Goal: Information Seeking & Learning: Learn about a topic

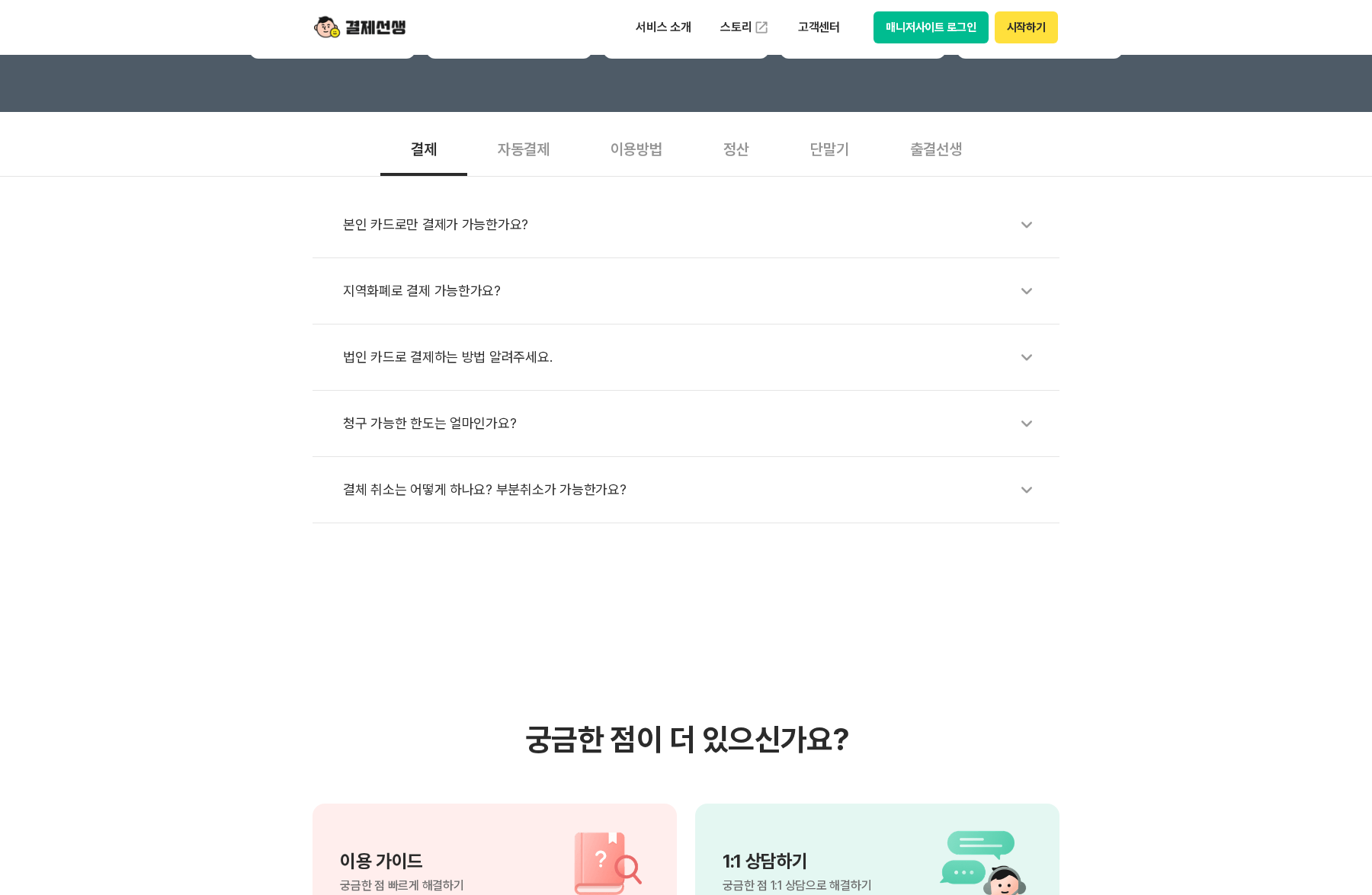
scroll to position [762, 0]
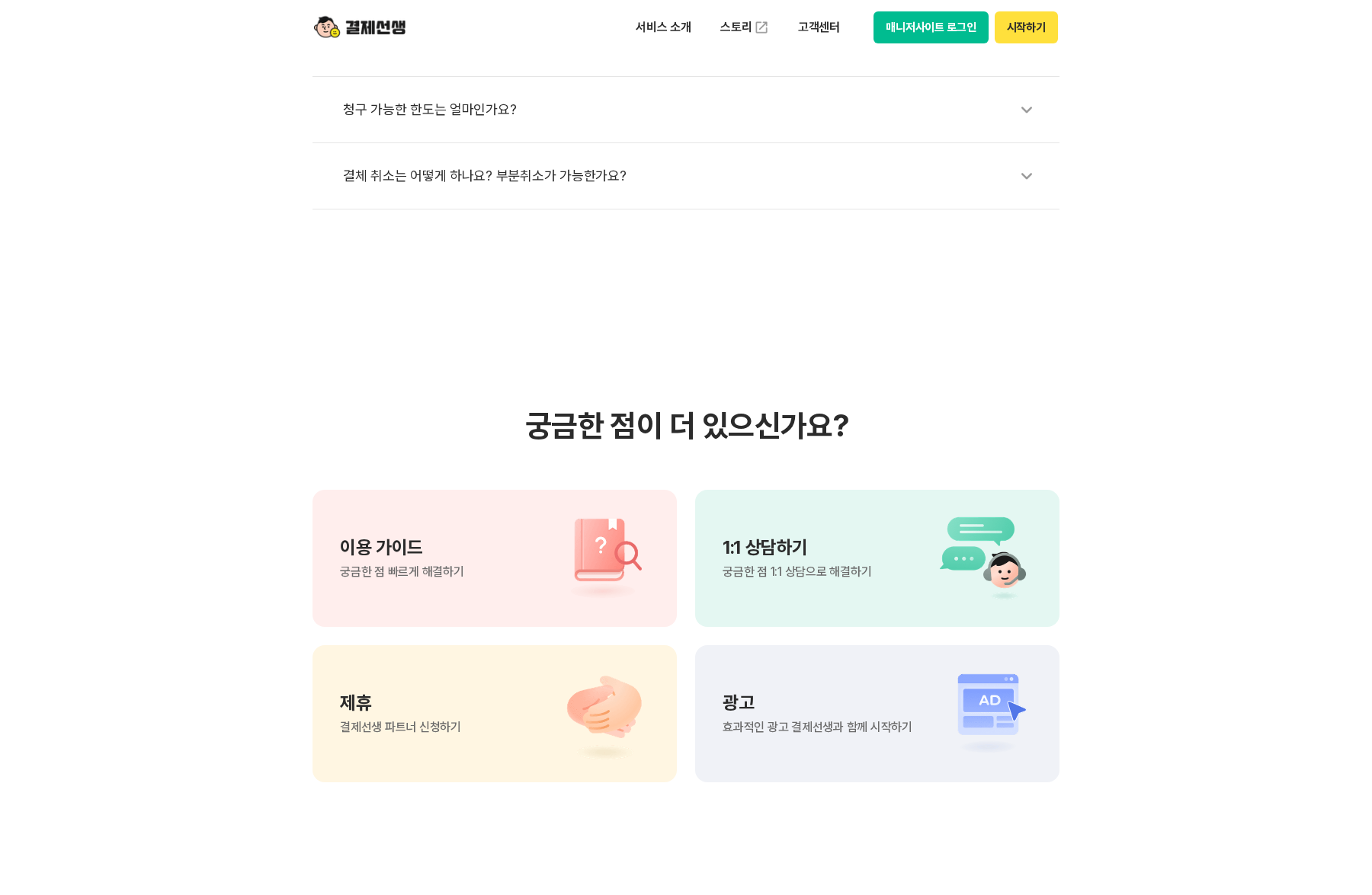
click at [814, 572] on span "궁금한 점 1:1 상담으로 해결하기" at bounding box center [797, 572] width 149 height 12
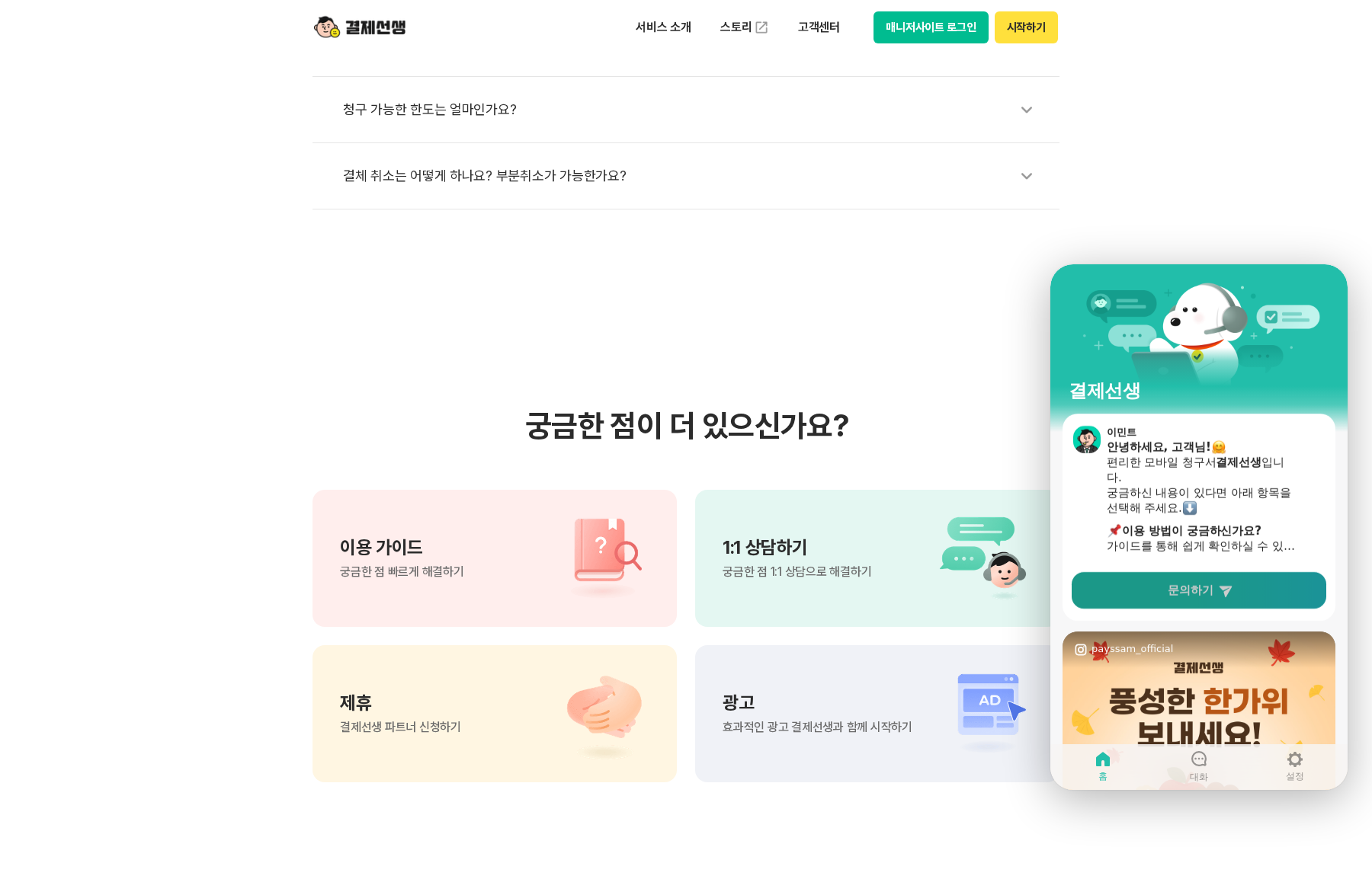
click at [1216, 588] on link "문의하기" at bounding box center [1199, 590] width 255 height 36
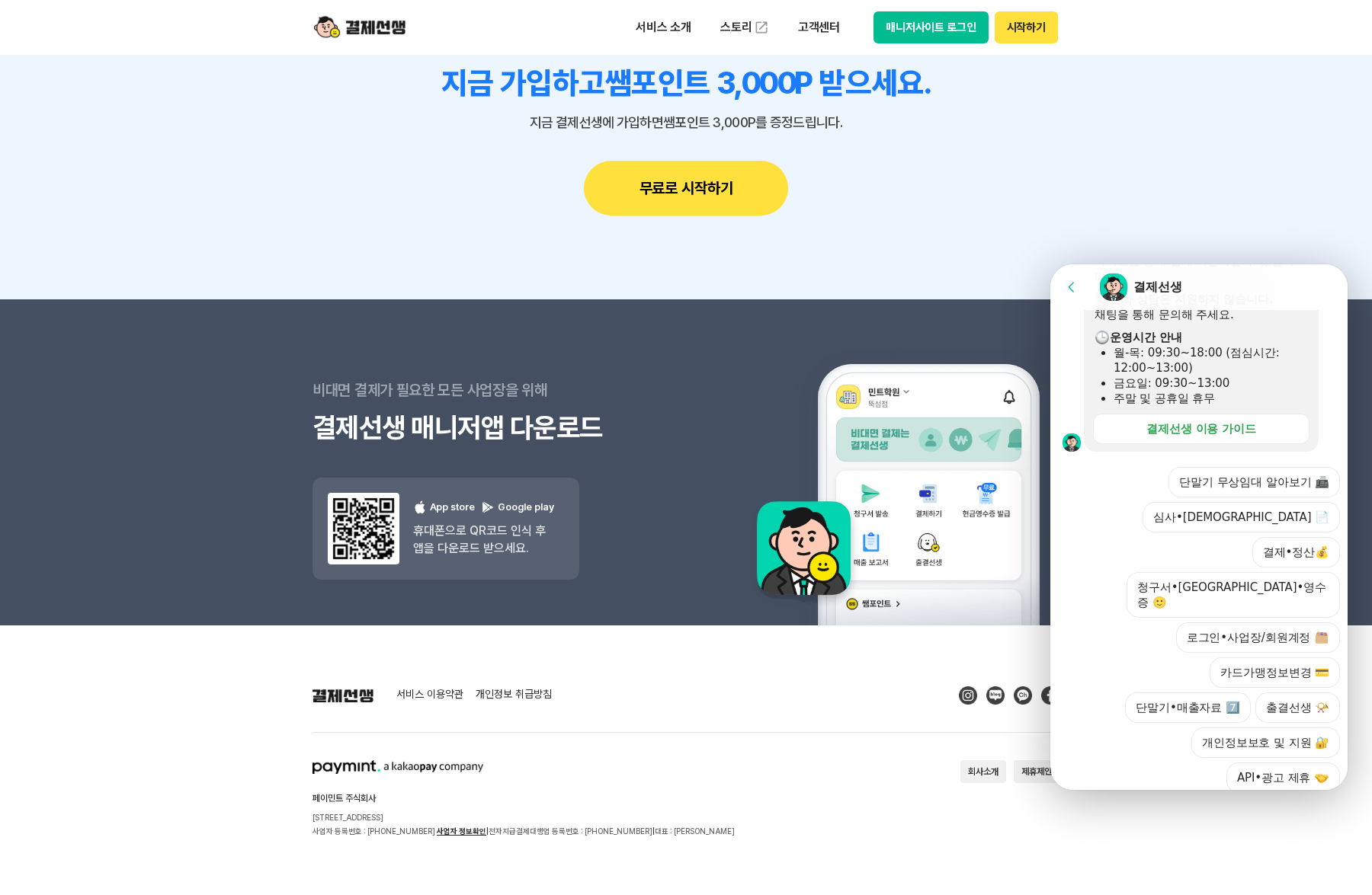
scroll to position [1781, 0]
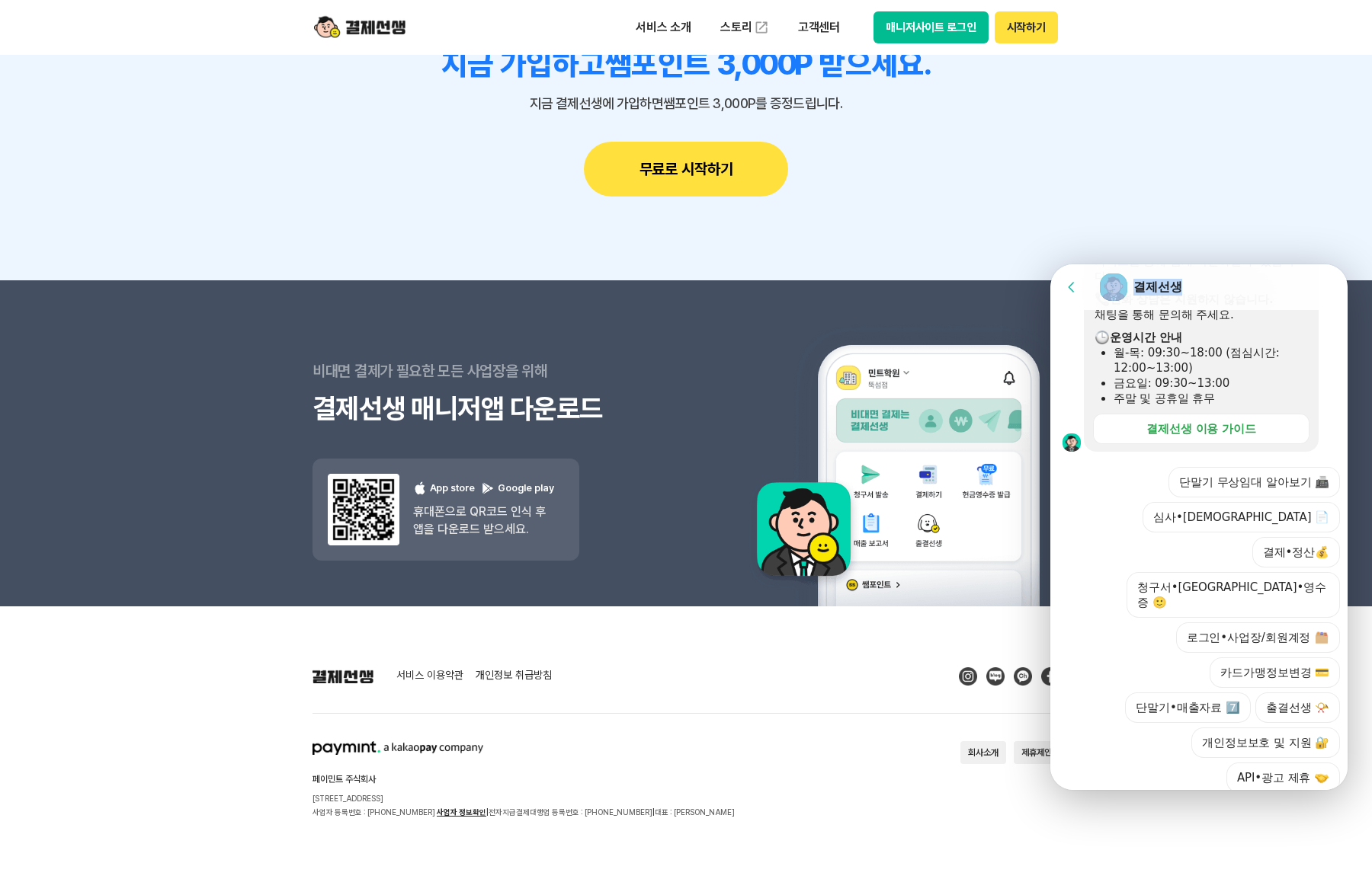
drag, startPoint x: 1212, startPoint y: 277, endPoint x: 1359, endPoint y: 265, distance: 147.5
click at [1347, 265] on html "Go to previous page Chat Room 결제선생 Message List 문의는 순차적으로 답변을 드리고 있습니다. 즉시 답변이 …" at bounding box center [1199, 265] width 297 height 0
click at [1297, 269] on header "Go to previous page Chat Room 결제선생" at bounding box center [1201, 287] width 302 height 46
drag, startPoint x: 1017, startPoint y: 169, endPoint x: 1132, endPoint y: 229, distance: 129.7
click at [1021, 176] on div "지금 가입하고 쌤포인트 3,000P 받으세요. 지금 결제선생에 가입하면 쌤포인트 3,000P를 증정드립니다. 무료로 시작하기" at bounding box center [686, 121] width 747 height 151
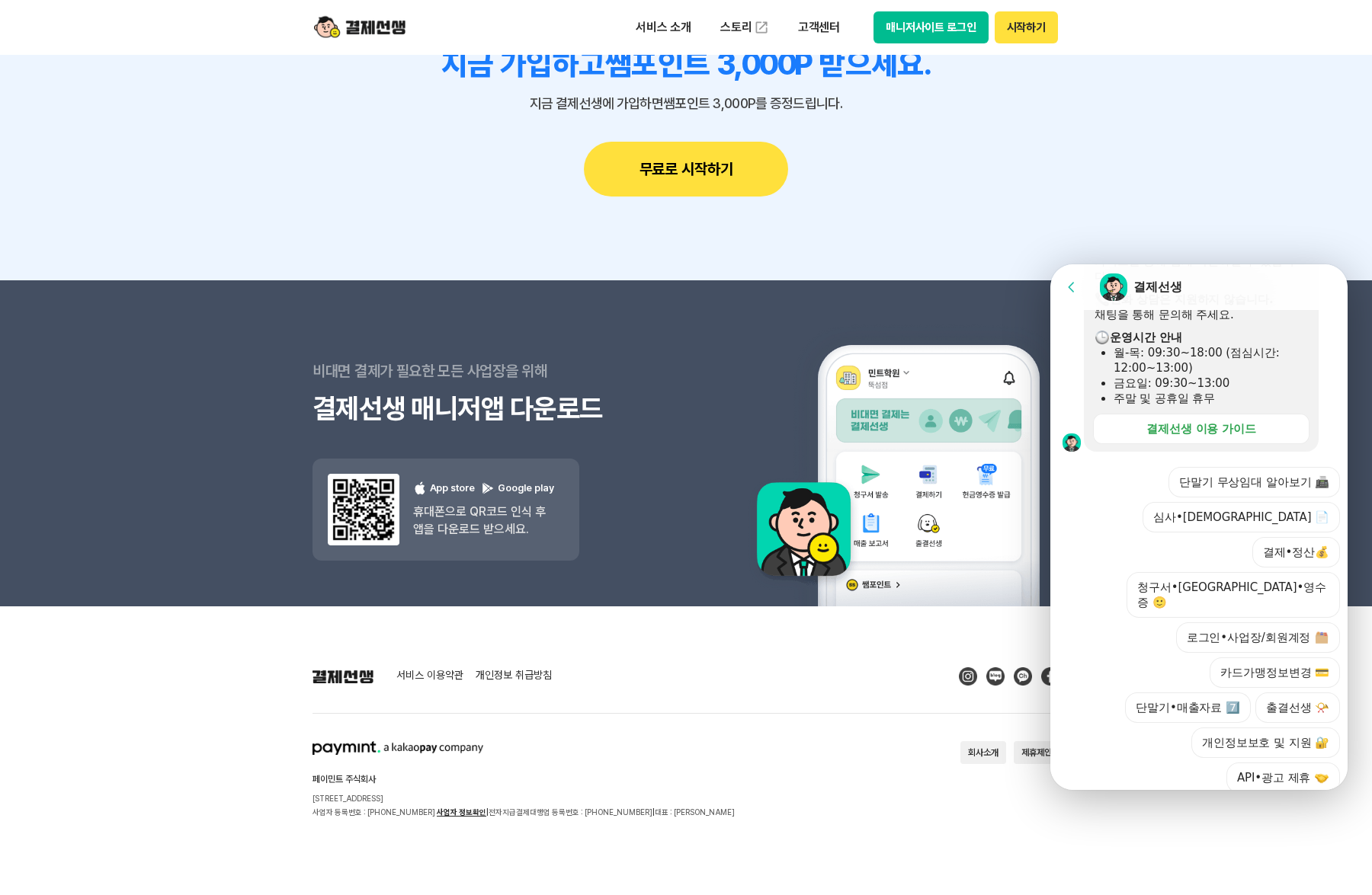
click at [1102, 793] on div at bounding box center [1201, 813] width 302 height 41
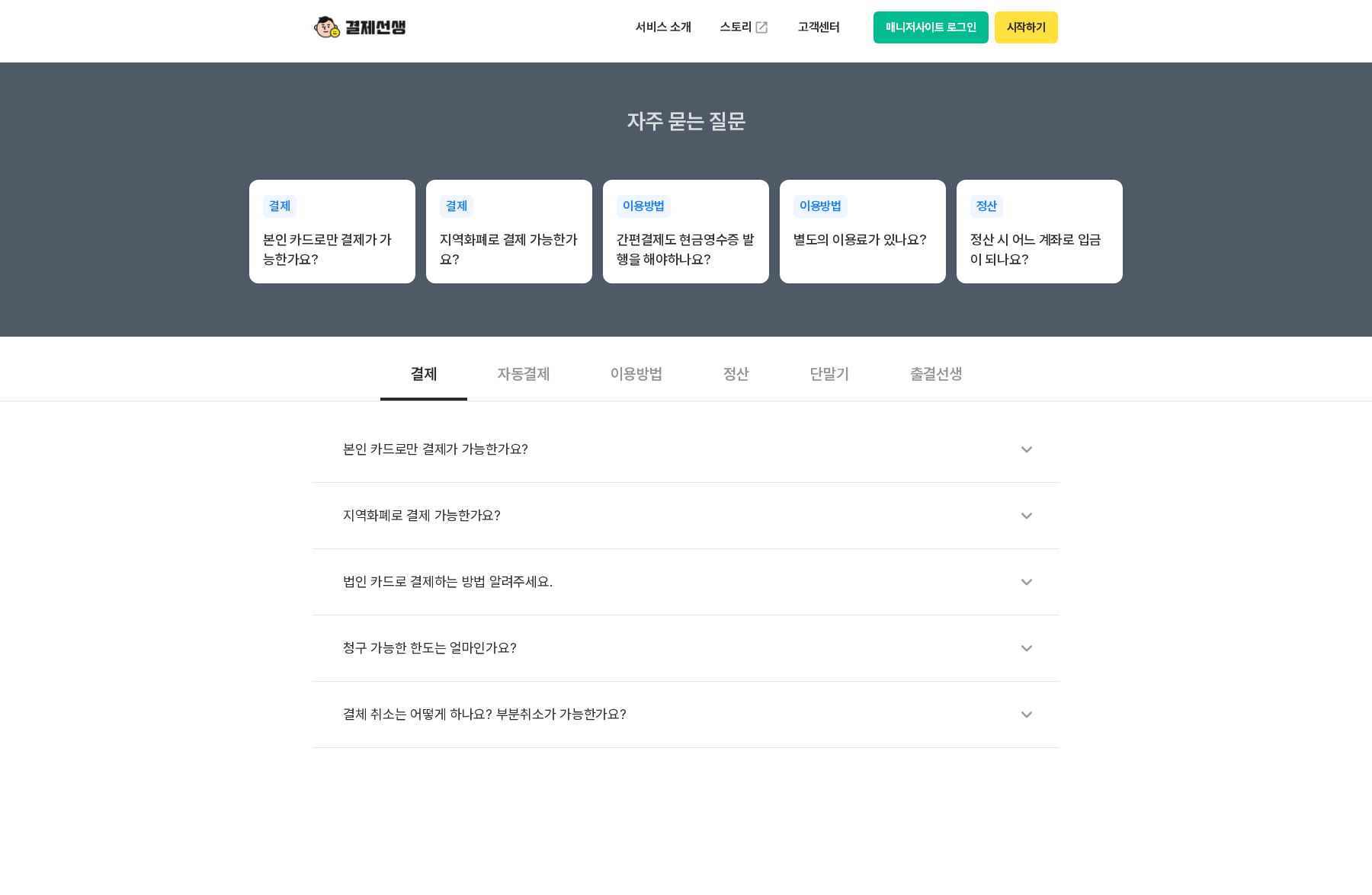
scroll to position [228, 0]
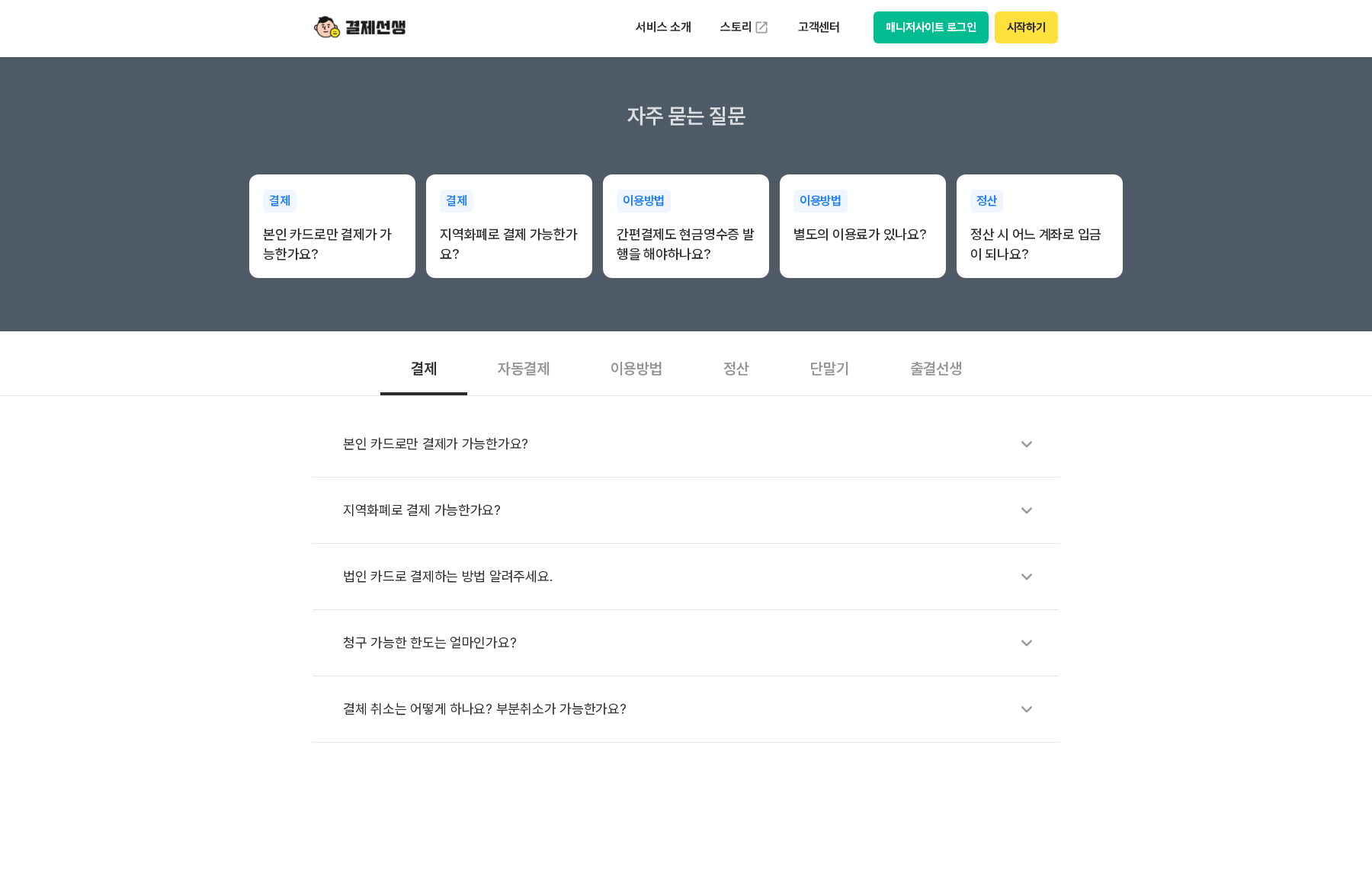
click at [574, 710] on div "결체 취소는 어떻게 하나요? 부분취소가 가능한가요?" at bounding box center [693, 709] width 701 height 35
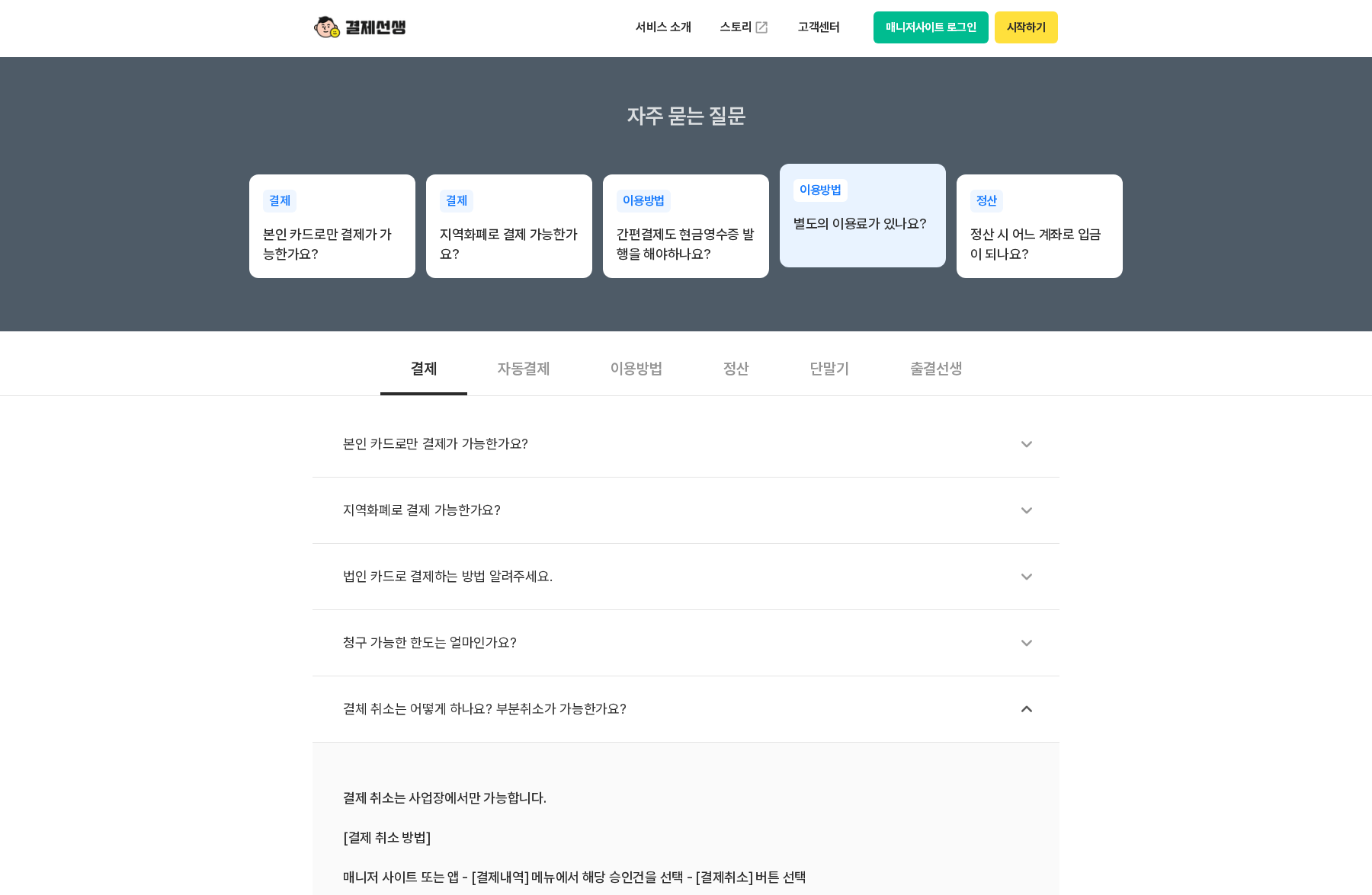
click at [881, 227] on p "별도의 이용료가 있나요?" at bounding box center [862, 224] width 139 height 20
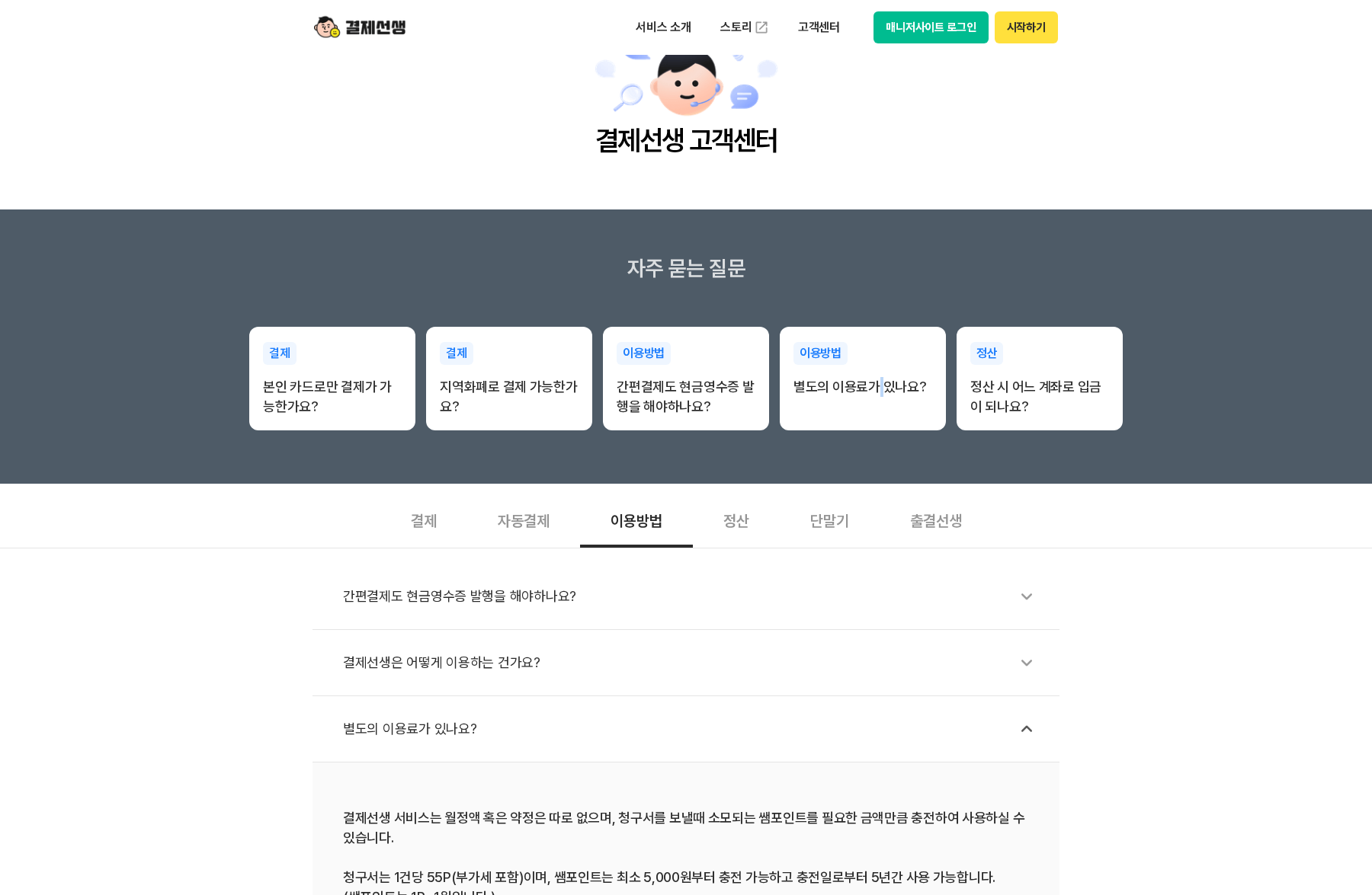
scroll to position [0, 0]
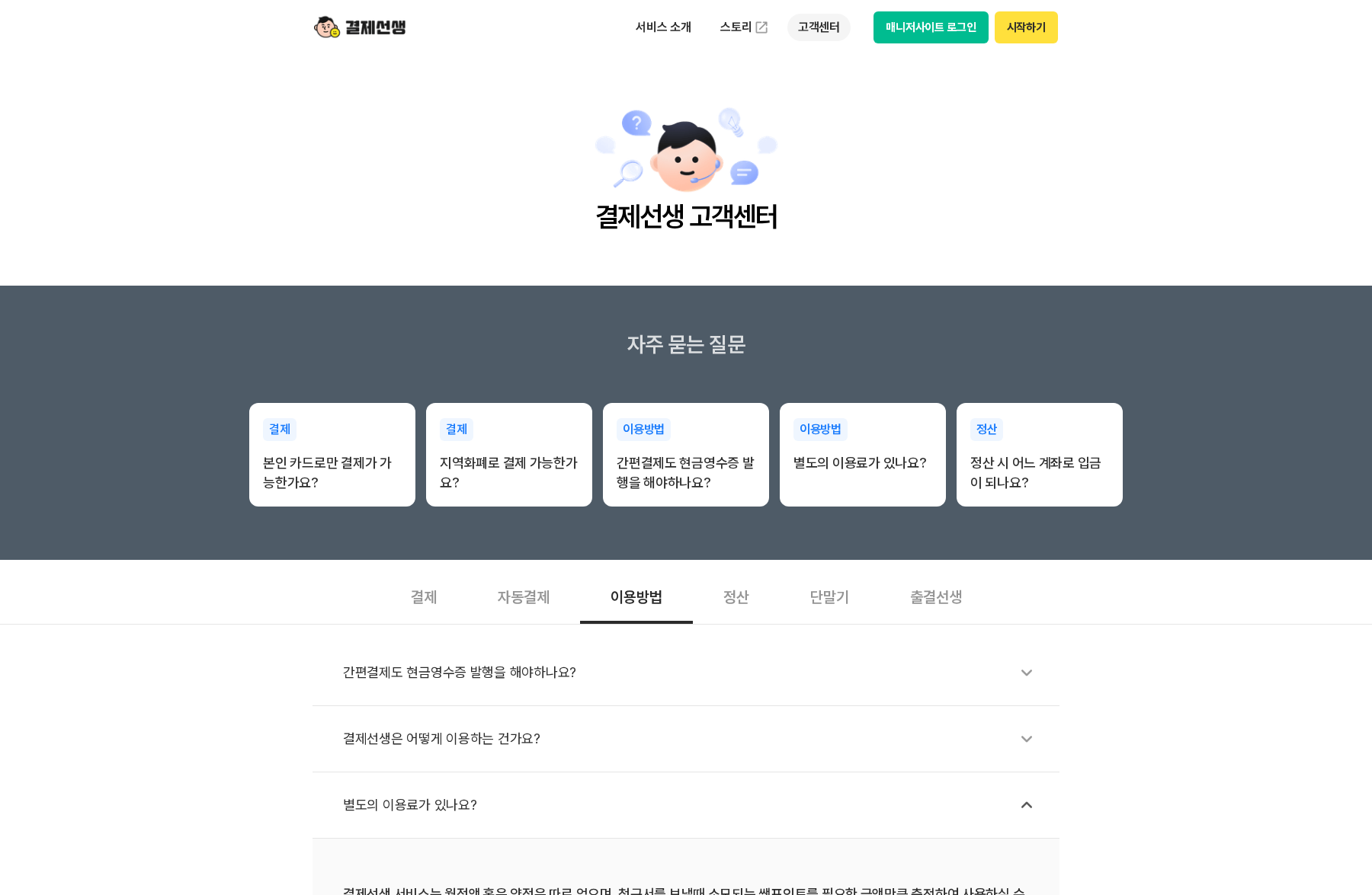
click at [811, 37] on p "고객센터" at bounding box center [819, 27] width 63 height 27
click at [828, 90] on link "자주 묻는 질문" at bounding box center [850, 90] width 128 height 30
click at [826, 22] on p "고객센터" at bounding box center [819, 27] width 63 height 27
click at [836, 121] on link "이용 가이드" at bounding box center [850, 121] width 128 height 33
